Goal: Information Seeking & Learning: Learn about a topic

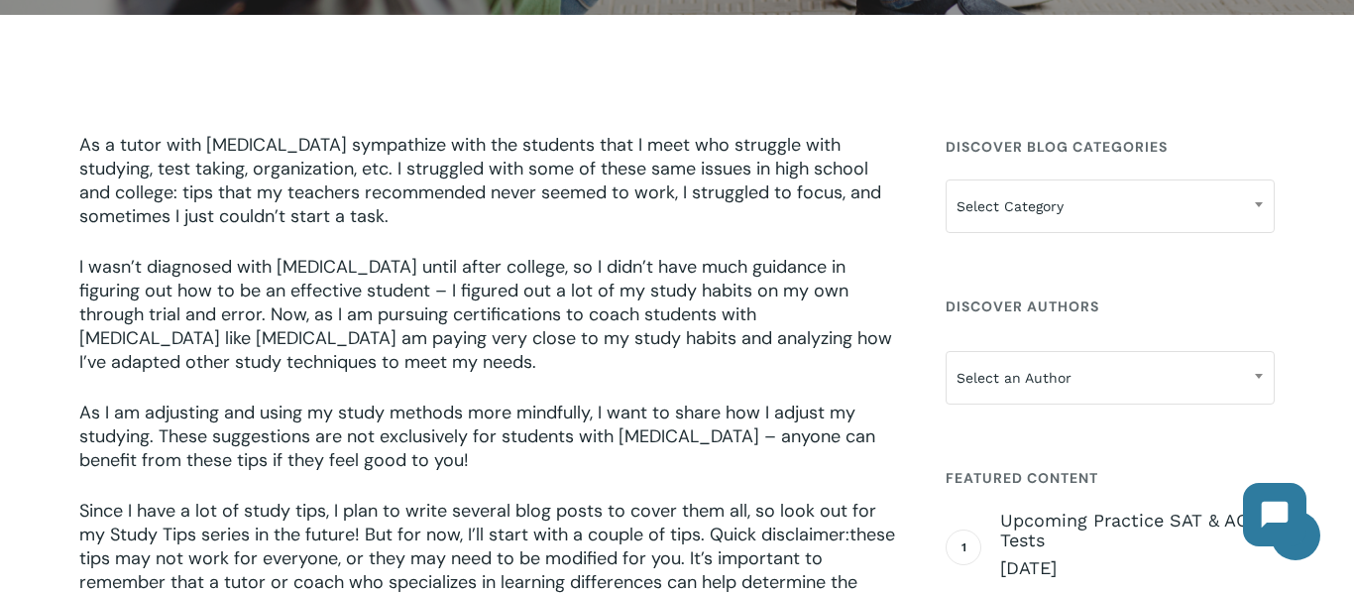
scroll to position [536, 0]
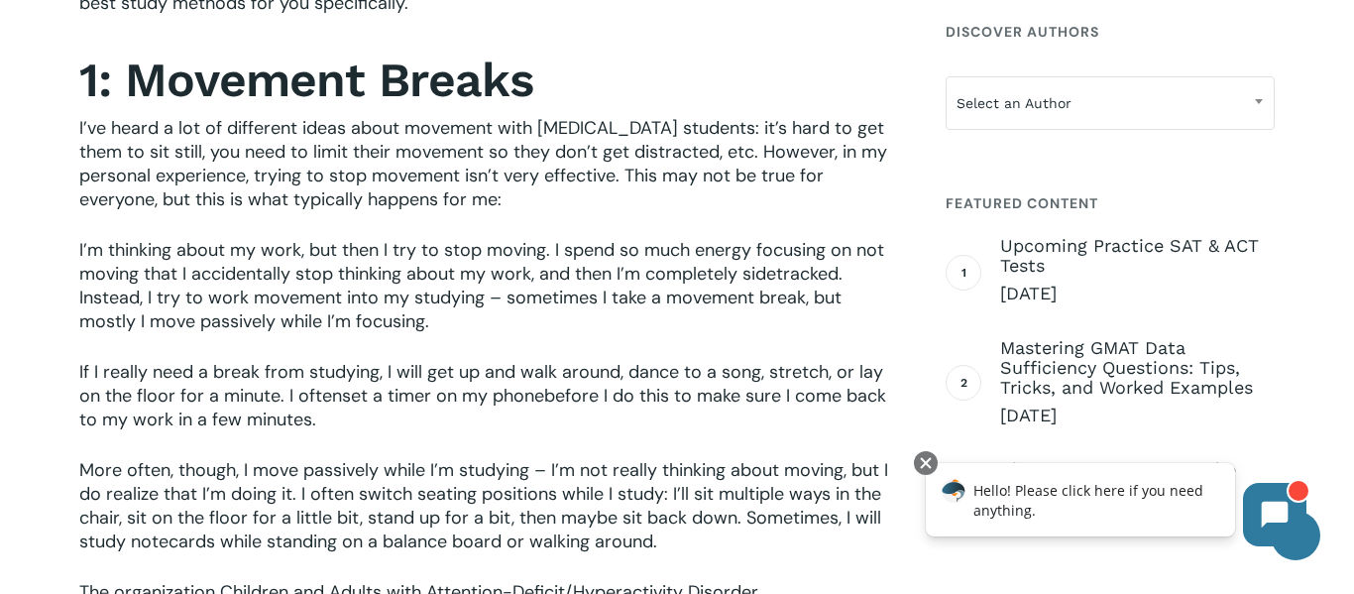
scroll to position [1136, 0]
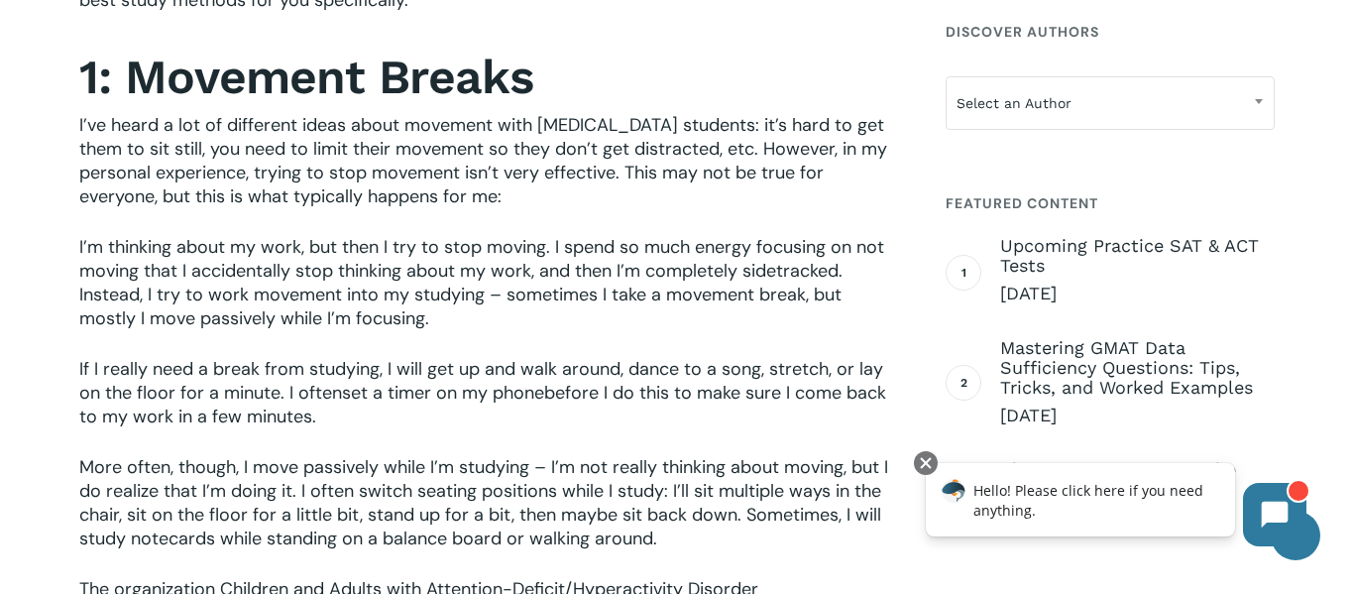
click at [665, 161] on span "I’ve heard a lot of different ideas about movement with ADHD students: it’s har…" at bounding box center [483, 160] width 808 height 95
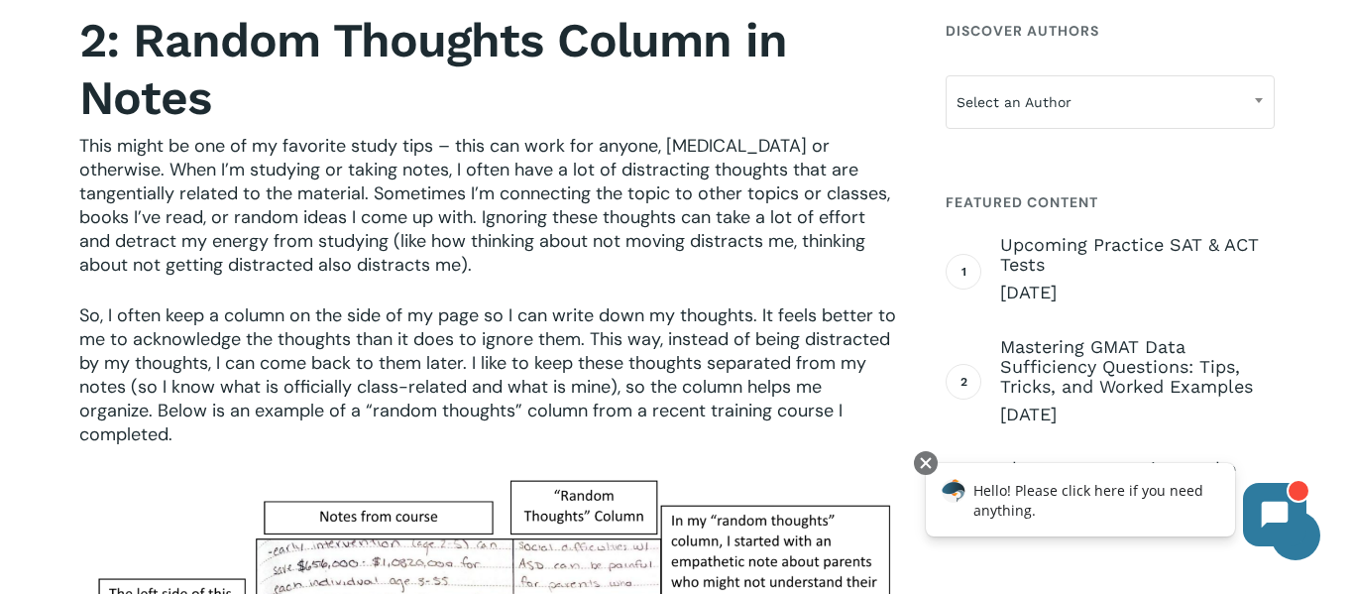
scroll to position [1843, 0]
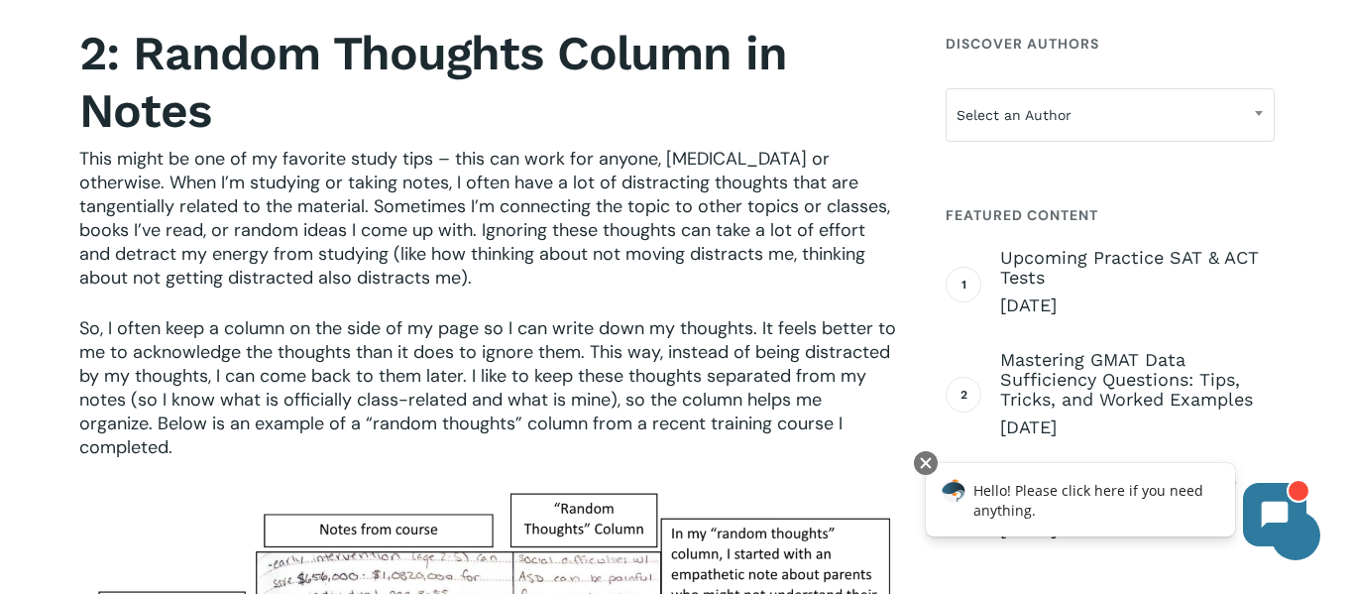
click at [177, 345] on span "So, I often keep a column on the side of my page so I can write down my thought…" at bounding box center [487, 387] width 817 height 143
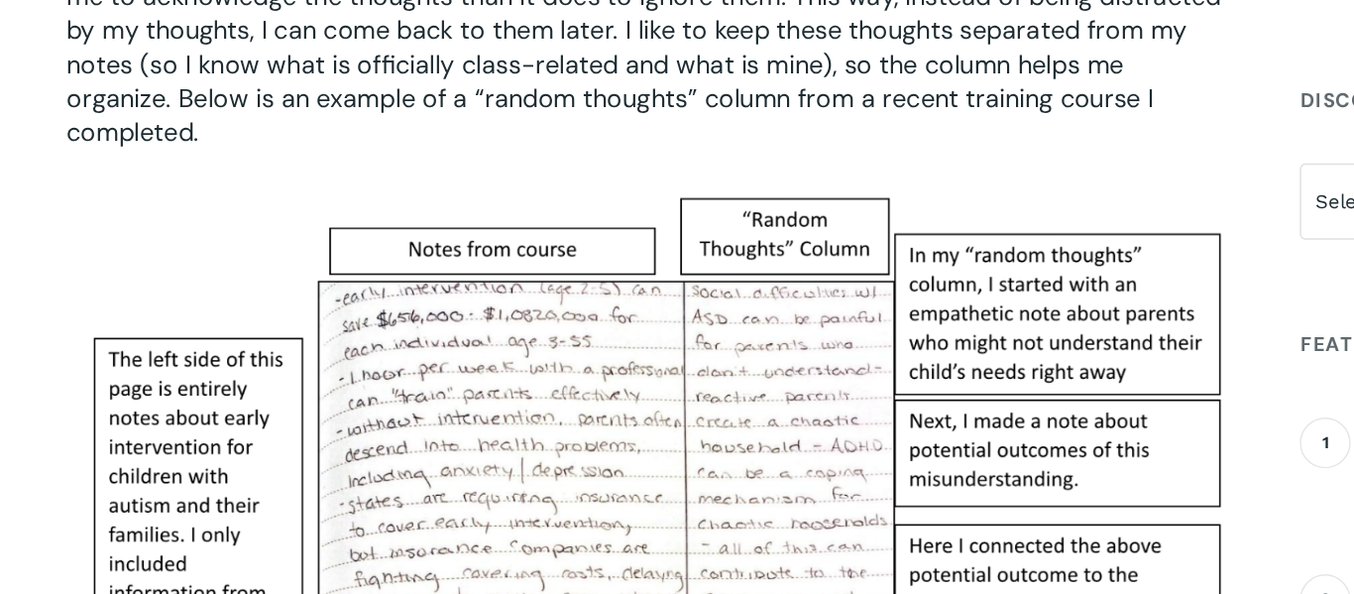
scroll to position [2196, 0]
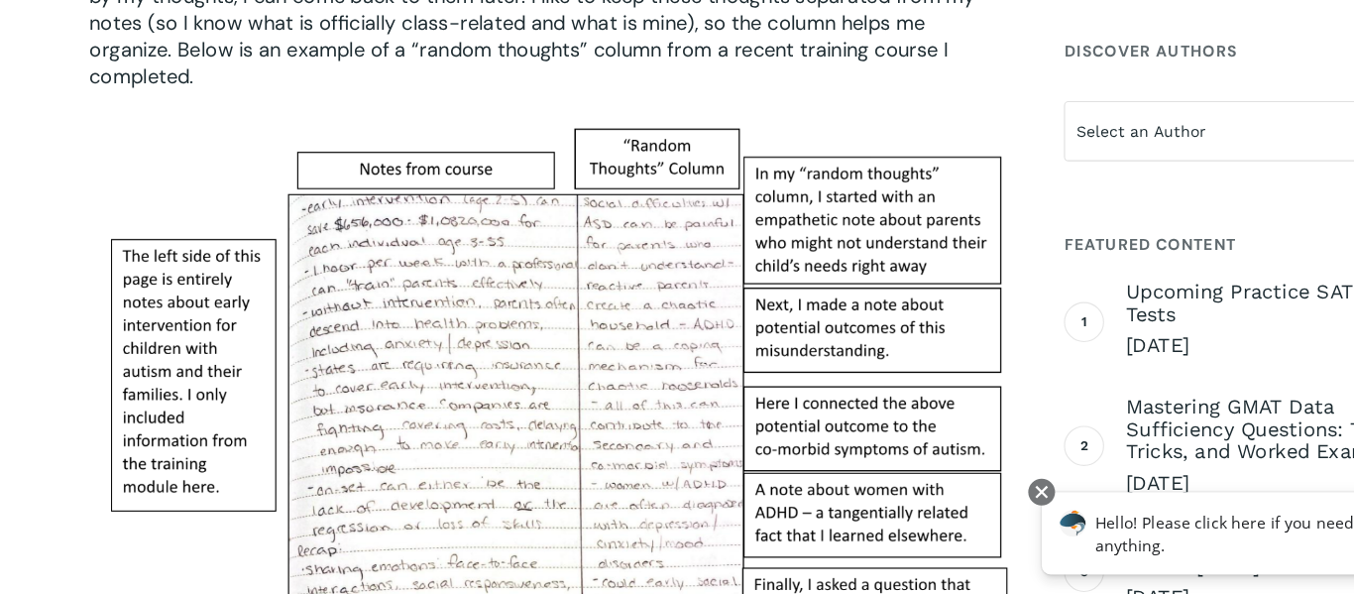
click at [544, 182] on img at bounding box center [488, 378] width 819 height 491
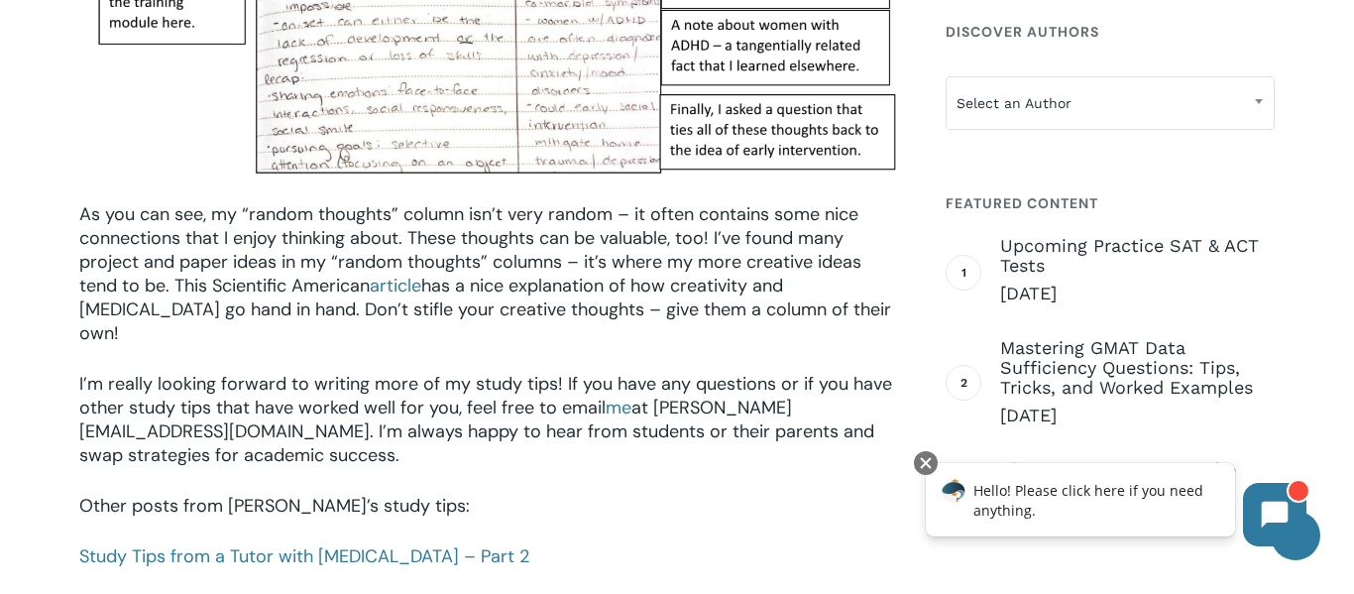
scroll to position [2635, 0]
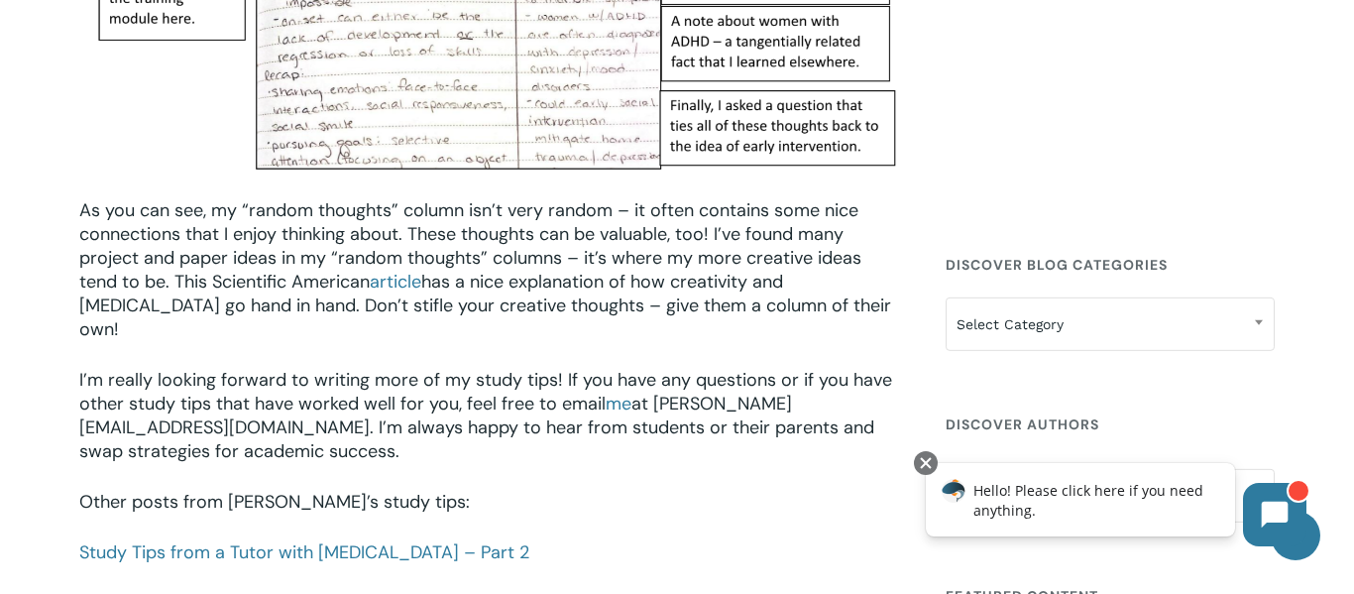
scroll to position [3027, 0]
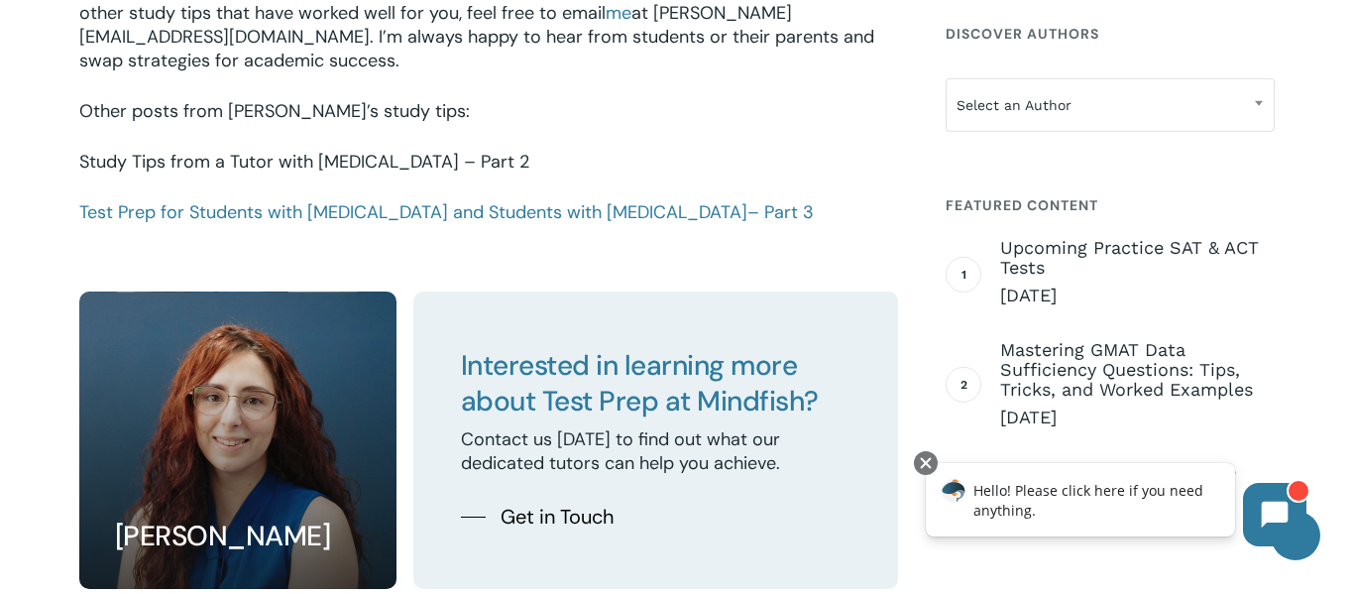
click at [187, 150] on link "Study Tips from a Tutor with [MEDICAL_DATA] – Part 2" at bounding box center [304, 162] width 450 height 24
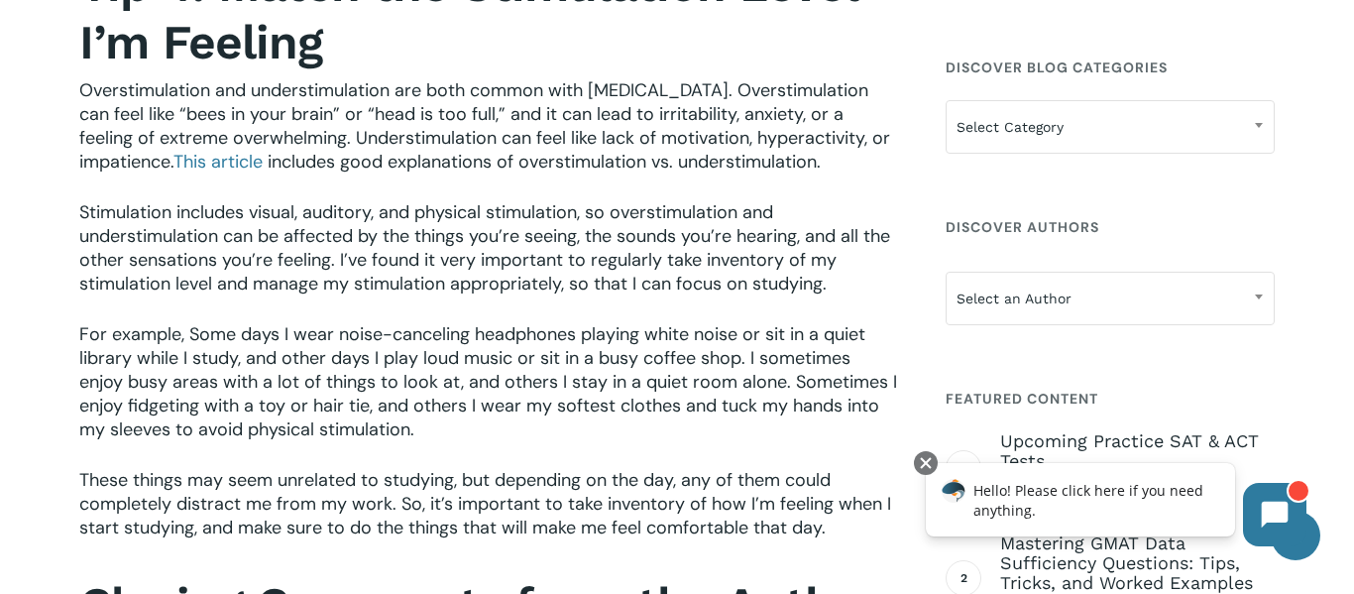
scroll to position [1672, 0]
